Goal: Task Accomplishment & Management: Manage account settings

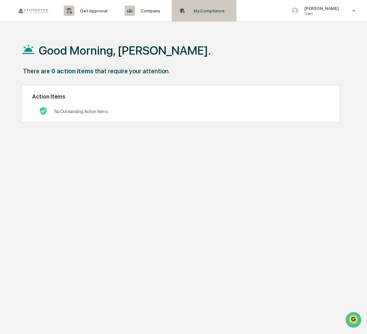
click at [194, 9] on p "My Compliance" at bounding box center [208, 10] width 40 height 5
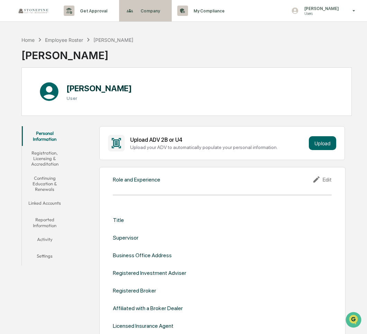
click at [140, 8] on p "Company" at bounding box center [149, 10] width 28 height 5
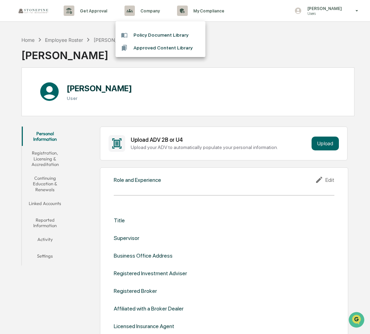
click at [54, 207] on div at bounding box center [185, 167] width 370 height 334
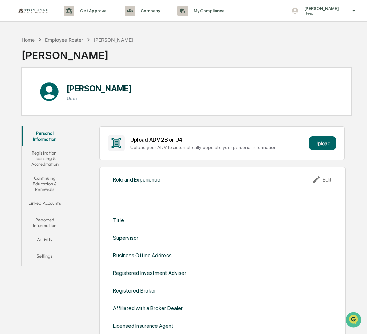
click at [52, 204] on button "Linked Accounts" at bounding box center [45, 204] width 46 height 17
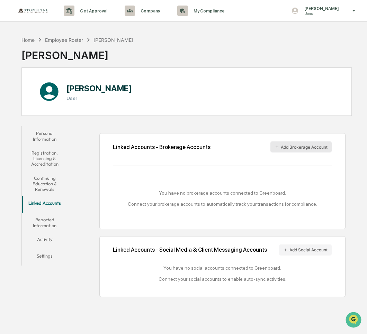
click at [288, 146] on button "Add Brokerage Account" at bounding box center [300, 146] width 61 height 11
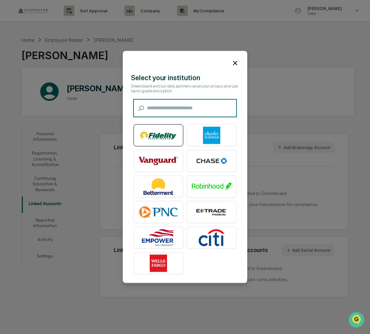
click at [162, 136] on img at bounding box center [158, 135] width 39 height 17
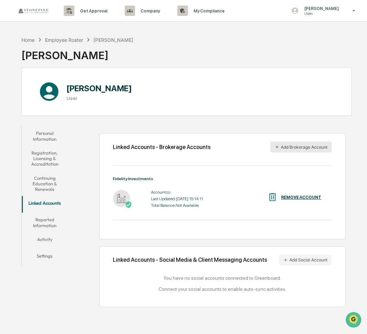
click at [282, 148] on button "Add Brokerage Account" at bounding box center [300, 146] width 61 height 11
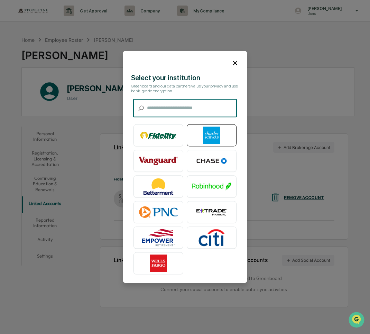
click at [203, 138] on img at bounding box center [211, 135] width 39 height 17
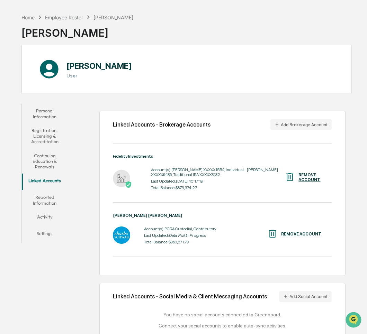
scroll to position [35, 0]
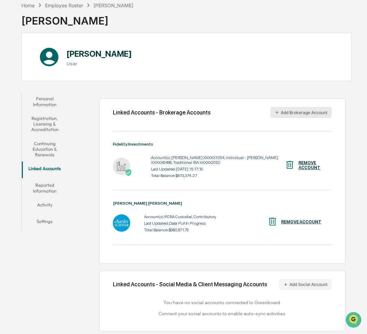
click at [309, 113] on button "Add Brokerage Account" at bounding box center [300, 112] width 61 height 11
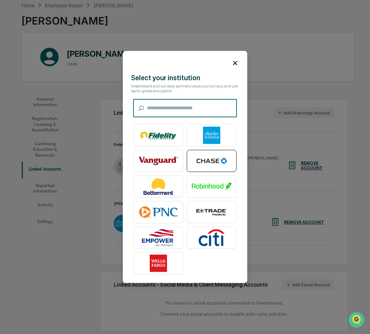
click at [208, 160] on img at bounding box center [211, 160] width 39 height 17
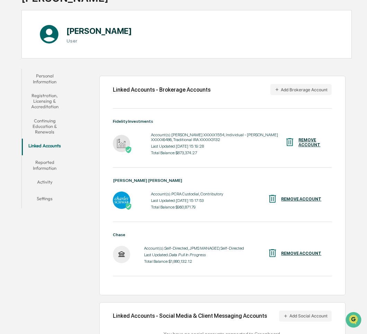
scroll to position [69, 0]
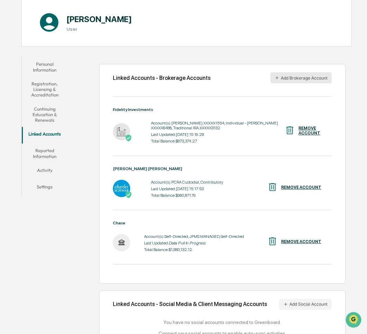
click at [292, 78] on button "Add Brokerage Account" at bounding box center [300, 77] width 61 height 11
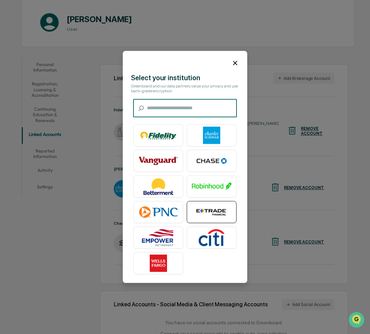
click at [207, 206] on img at bounding box center [211, 212] width 39 height 17
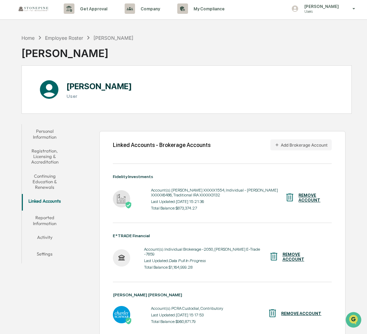
scroll to position [0, 0]
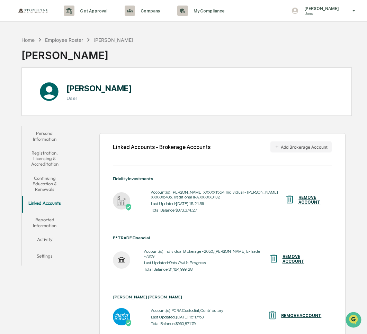
click at [43, 132] on button "Personal Information" at bounding box center [45, 136] width 46 height 20
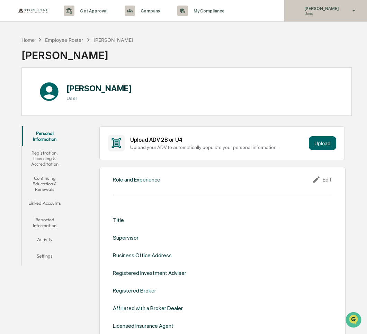
click at [334, 14] on p "Users" at bounding box center [320, 13] width 44 height 5
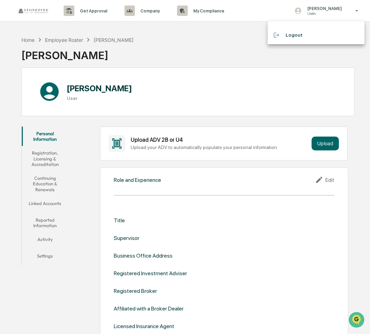
click at [52, 203] on div at bounding box center [185, 167] width 370 height 334
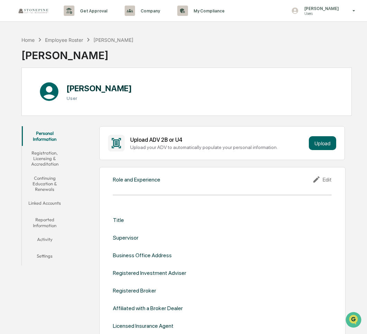
click at [52, 203] on button "Linked Accounts" at bounding box center [45, 204] width 46 height 17
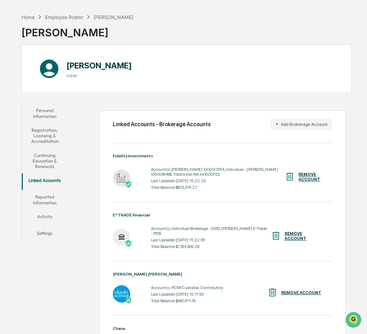
scroll to position [35, 0]
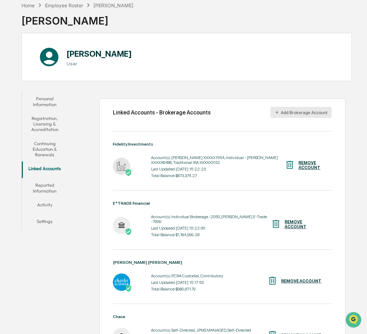
click at [283, 114] on button "Add Brokerage Account" at bounding box center [300, 112] width 61 height 11
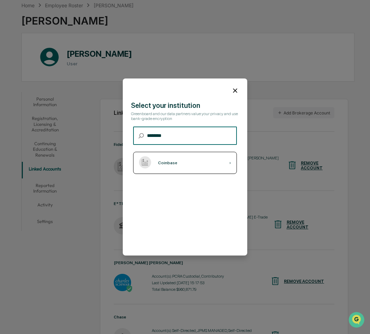
type input "********"
click at [184, 161] on div "Coinbase ›" at bounding box center [185, 163] width 104 height 22
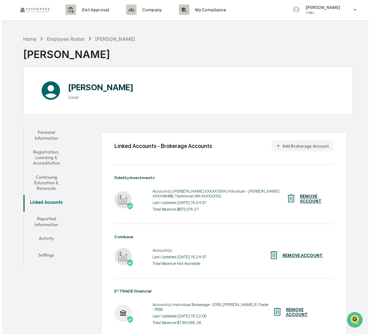
scroll to position [0, 0]
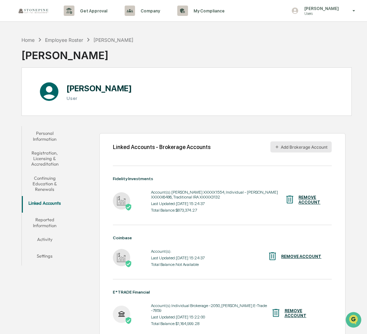
click at [316, 146] on button "Add Brokerage Account" at bounding box center [300, 146] width 61 height 11
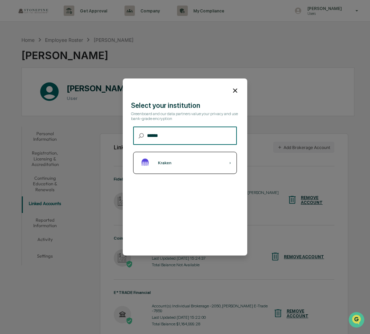
type input "******"
click at [166, 162] on div "Kraken" at bounding box center [164, 162] width 13 height 5
click at [179, 165] on div "Kraken ›" at bounding box center [185, 163] width 104 height 22
click at [205, 165] on div "Kraken ›" at bounding box center [185, 163] width 104 height 22
